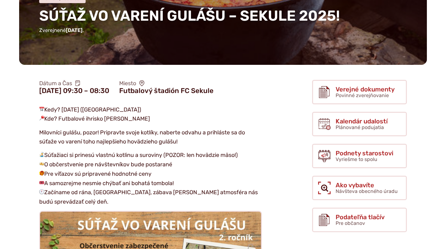
scroll to position [85, 0]
